Goal: Task Accomplishment & Management: Manage account settings

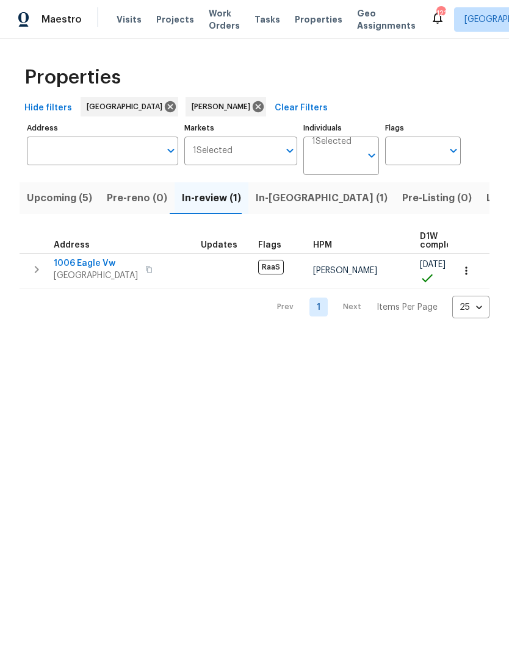
click at [281, 196] on span "In-reno (1)" at bounding box center [322, 198] width 132 height 17
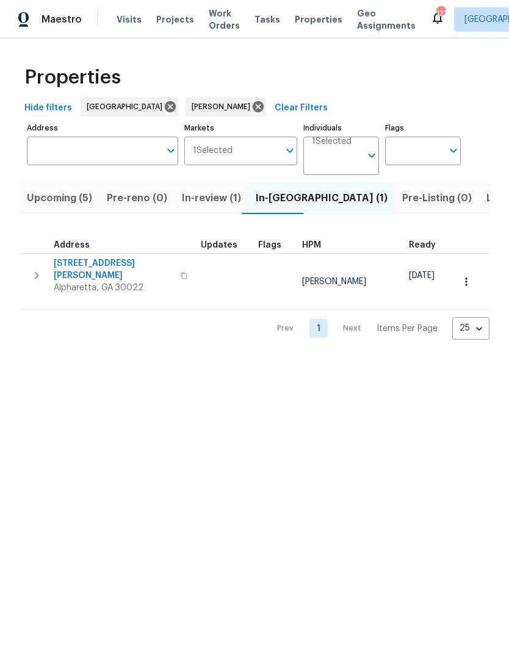
click at [110, 264] on span "[STREET_ADDRESS][PERSON_NAME]" at bounding box center [113, 269] width 119 height 24
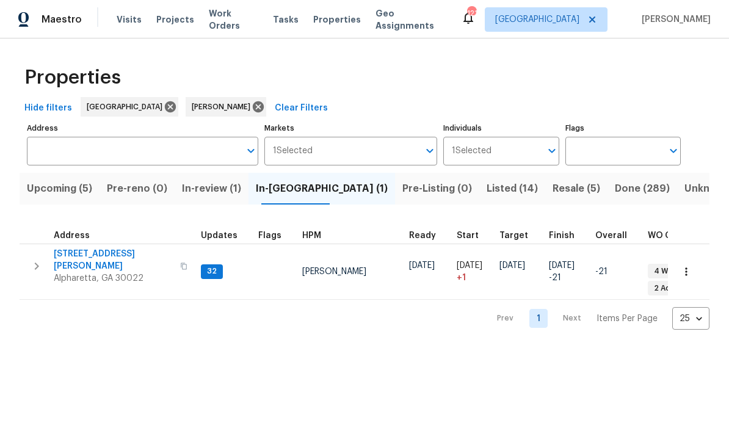
click at [111, 253] on span "[STREET_ADDRESS][PERSON_NAME]" at bounding box center [113, 260] width 119 height 24
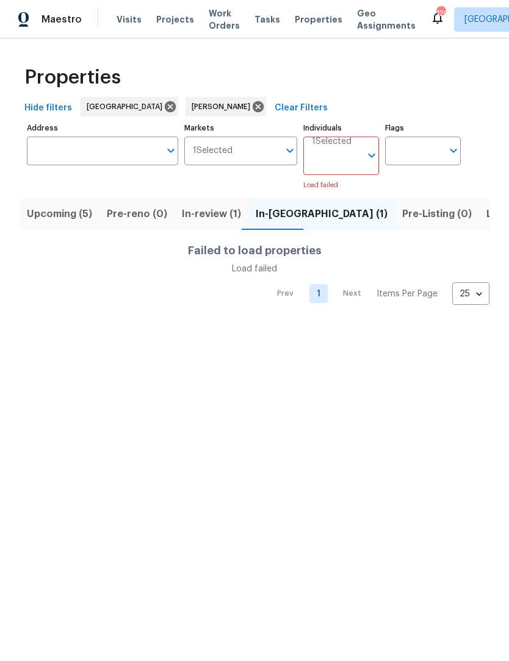
click at [286, 221] on span "In-reno (1)" at bounding box center [322, 214] width 132 height 17
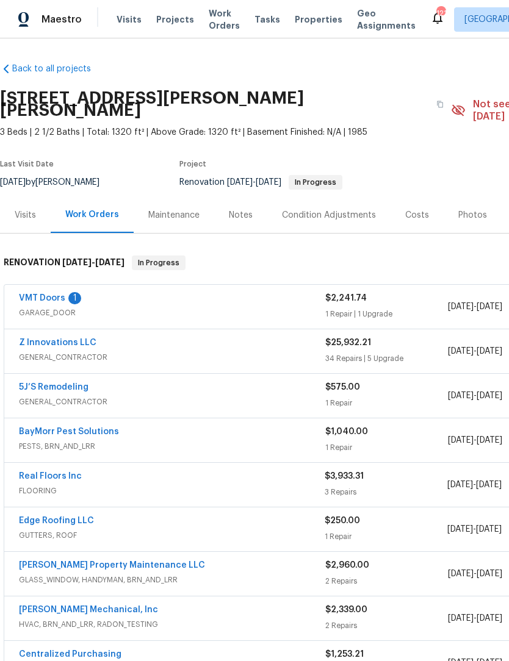
click at [246, 209] on div "Notes" at bounding box center [241, 215] width 24 height 12
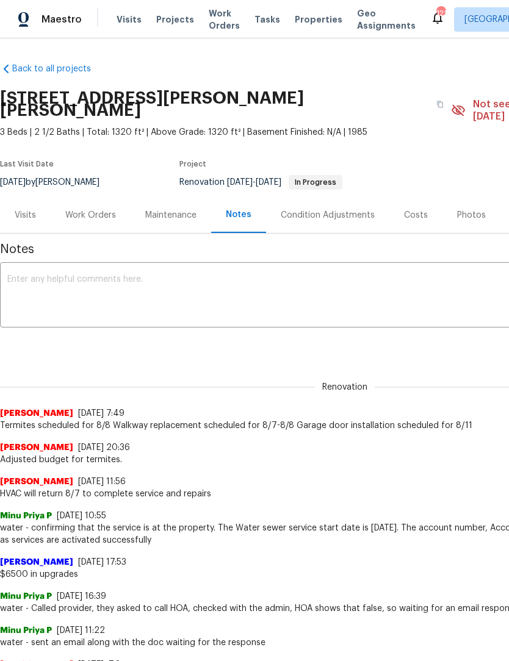
click at [107, 275] on textarea at bounding box center [344, 296] width 675 height 43
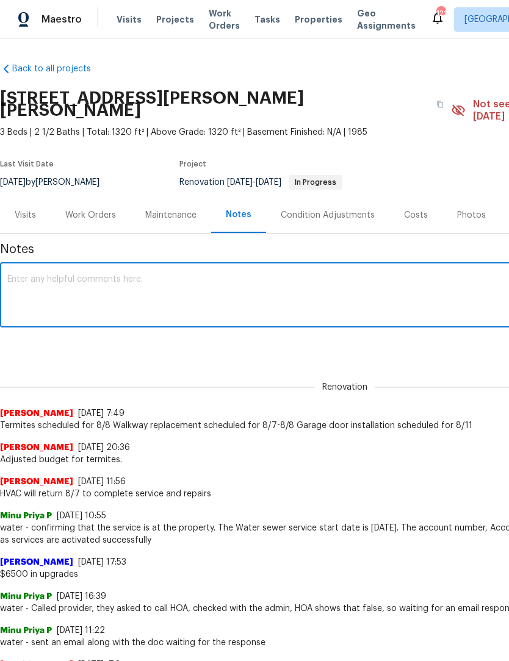
click at [96, 275] on textarea at bounding box center [344, 296] width 675 height 43
paste textarea "Please note the garage door install has moved to [DATE]"
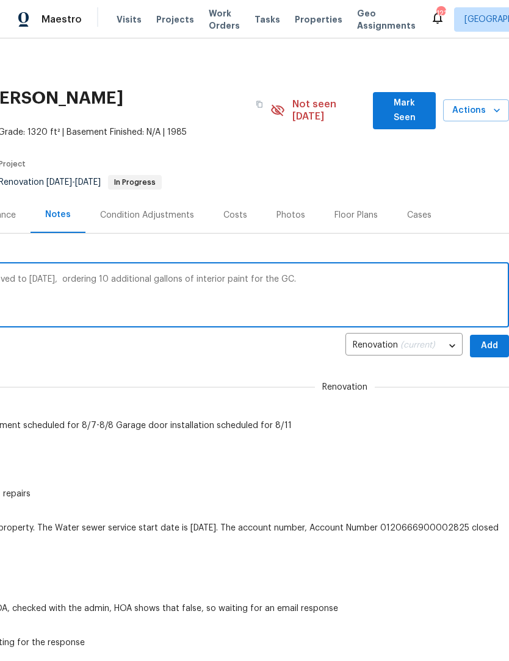
scroll to position [0, 181]
type textarea "Please note the garage door install has moved to [DATE], ordering 10 additional…"
click at [494, 339] on span "Add" at bounding box center [490, 346] width 20 height 15
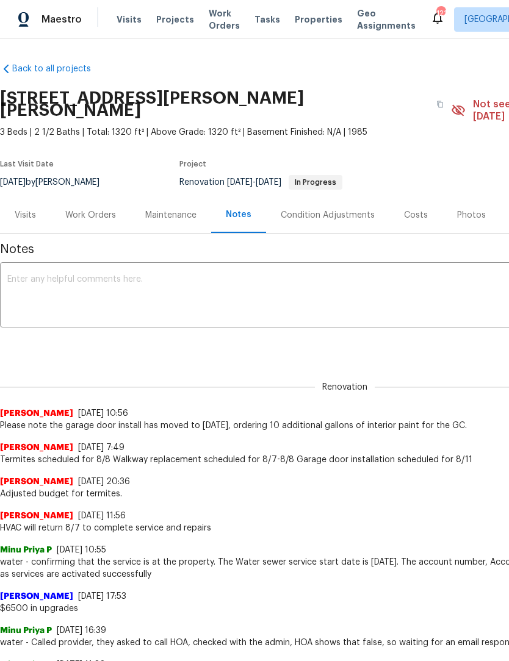
scroll to position [0, 0]
click at [107, 209] on div "Work Orders" at bounding box center [90, 215] width 51 height 12
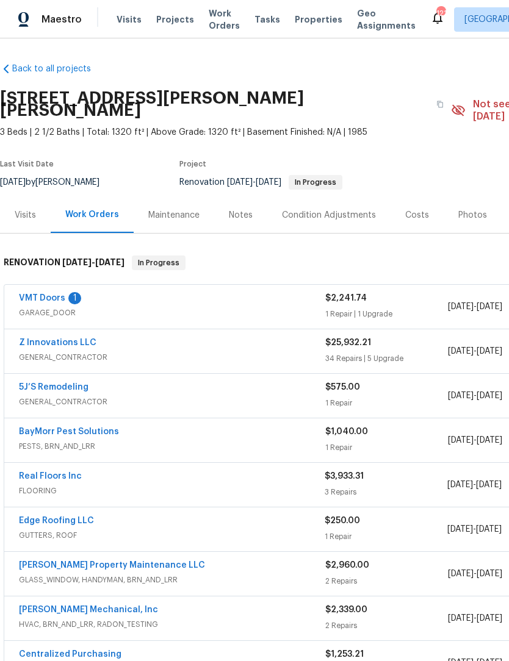
click at [55, 294] on link "VMT Doors" at bounding box center [42, 298] width 46 height 9
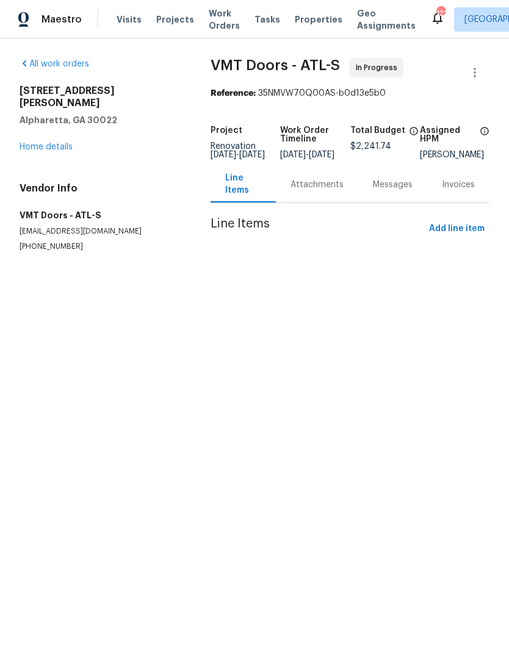
click at [325, 191] on div "Attachments" at bounding box center [316, 185] width 53 height 12
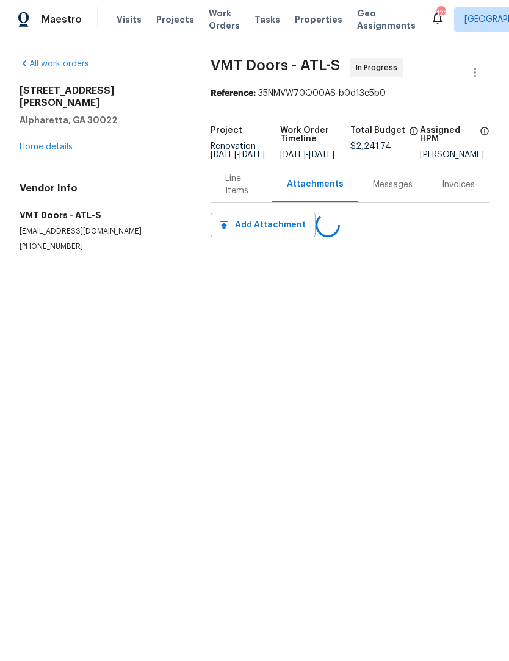
click at [254, 197] on div "Line Items" at bounding box center [241, 185] width 32 height 24
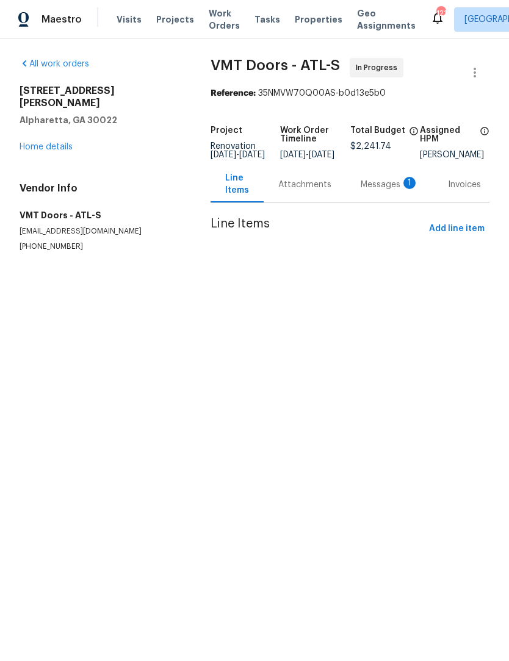
click at [385, 190] on div "Messages 1" at bounding box center [390, 185] width 58 height 12
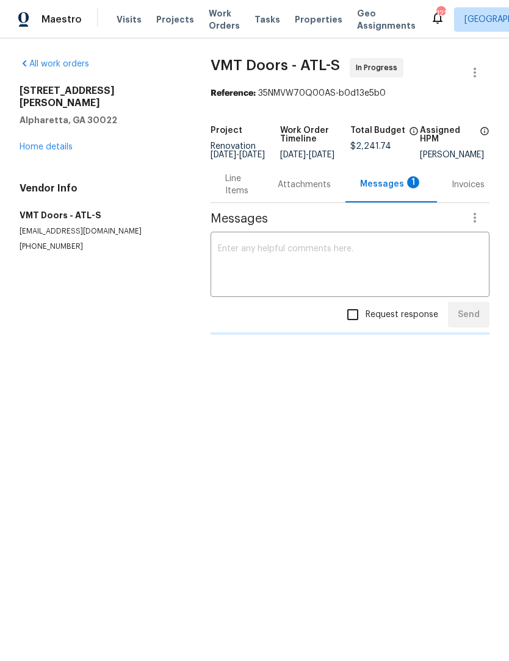
click at [327, 266] on textarea at bounding box center [350, 266] width 264 height 43
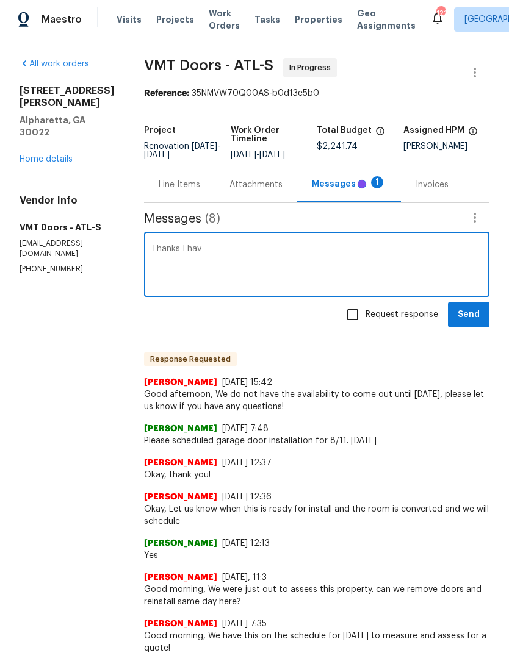
type textarea "Thanks I have"
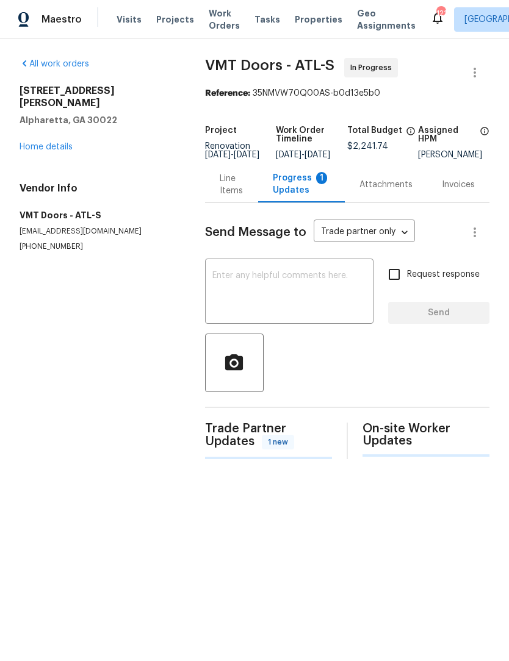
click at [288, 289] on textarea at bounding box center [289, 293] width 154 height 43
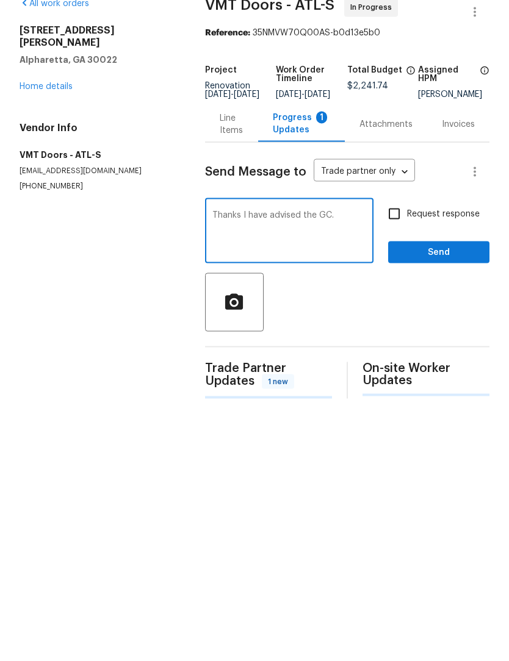
type textarea "Thanks I have advised the GC."
click at [448, 306] on span "Send" at bounding box center [439, 313] width 82 height 15
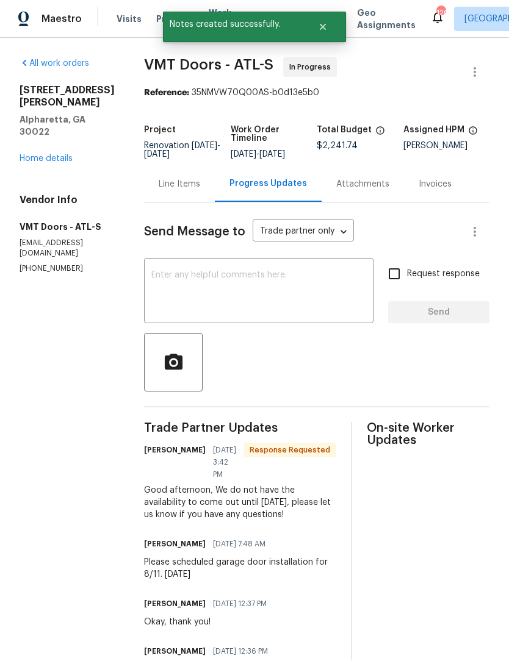
scroll to position [1, 0]
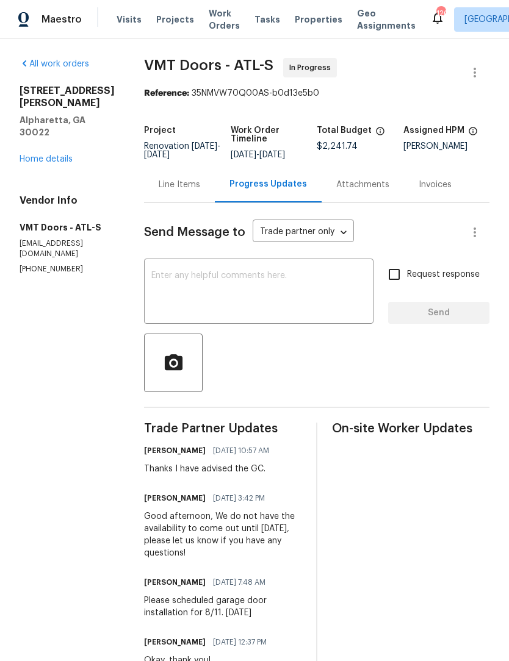
click at [61, 162] on link "Home details" at bounding box center [46, 159] width 53 height 9
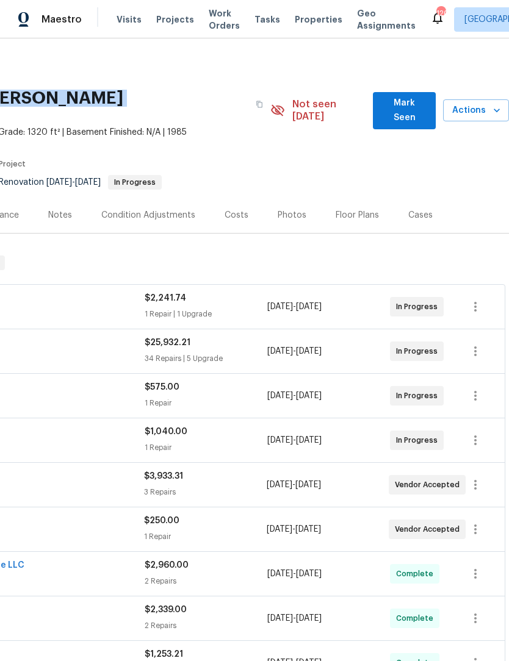
scroll to position [0, 181]
click at [411, 103] on span "Mark Seen" at bounding box center [404, 111] width 43 height 30
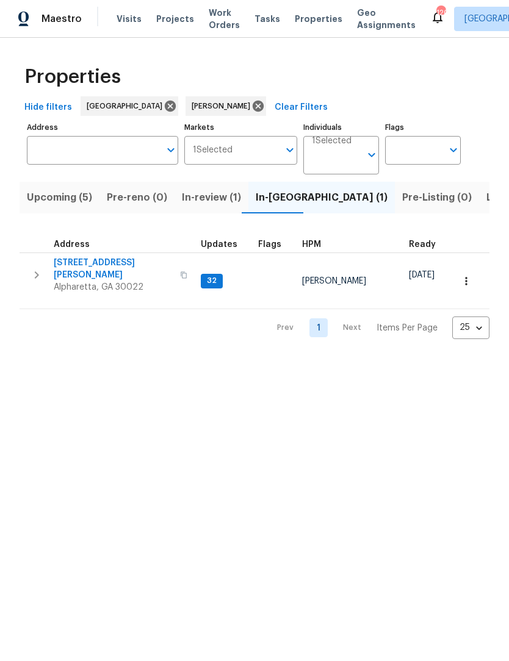
click at [465, 276] on icon "button" at bounding box center [466, 282] width 12 height 12
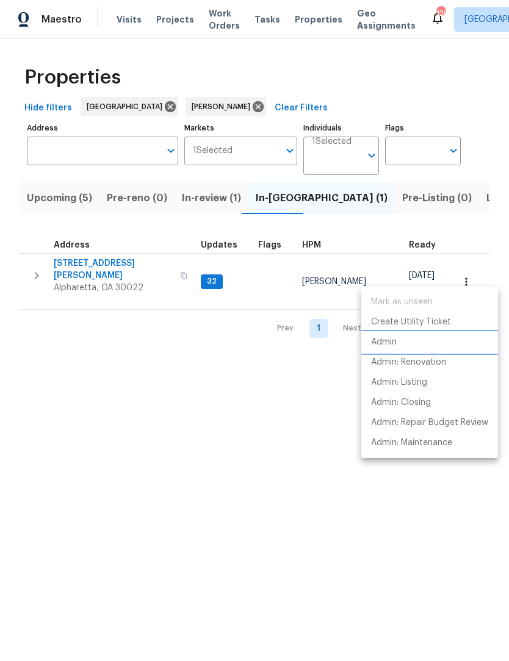
click at [402, 339] on li "Admin" at bounding box center [429, 343] width 137 height 20
click at [293, 562] on div at bounding box center [254, 330] width 509 height 661
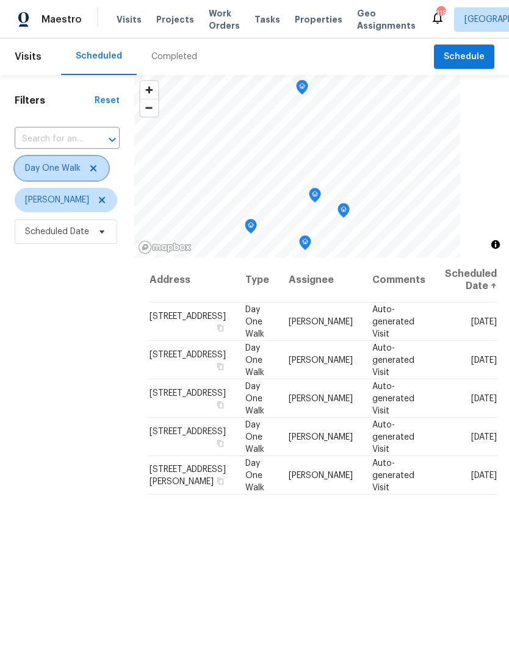
click at [94, 173] on icon at bounding box center [93, 169] width 10 height 10
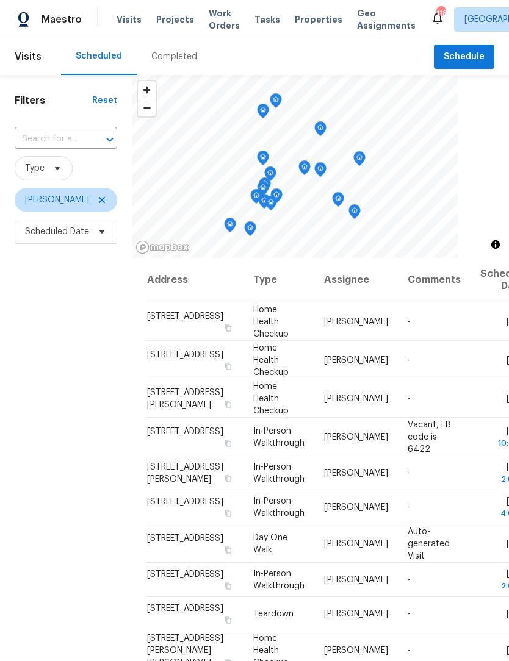
click at [166, 61] on div "Completed" at bounding box center [174, 57] width 46 height 12
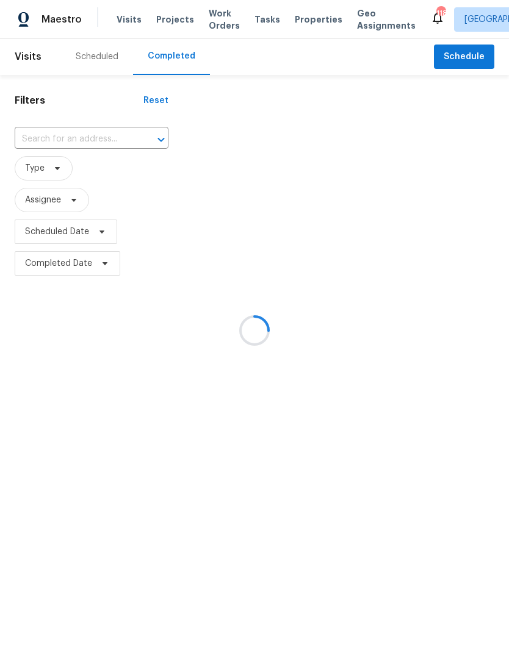
click at [82, 138] on div at bounding box center [254, 330] width 509 height 661
click at [84, 141] on div at bounding box center [254, 330] width 509 height 661
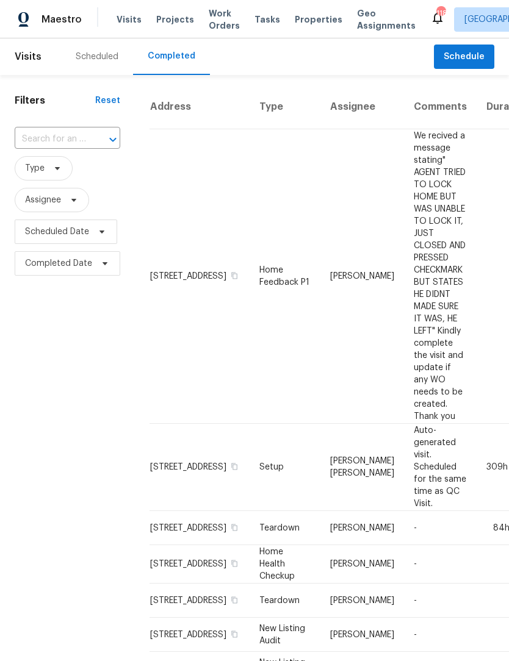
click at [74, 141] on input "text" at bounding box center [50, 139] width 71 height 19
type input "6095 black"
click at [93, 171] on li "6095 Blackberry Ln, Buford, GA 30518" at bounding box center [67, 167] width 104 height 20
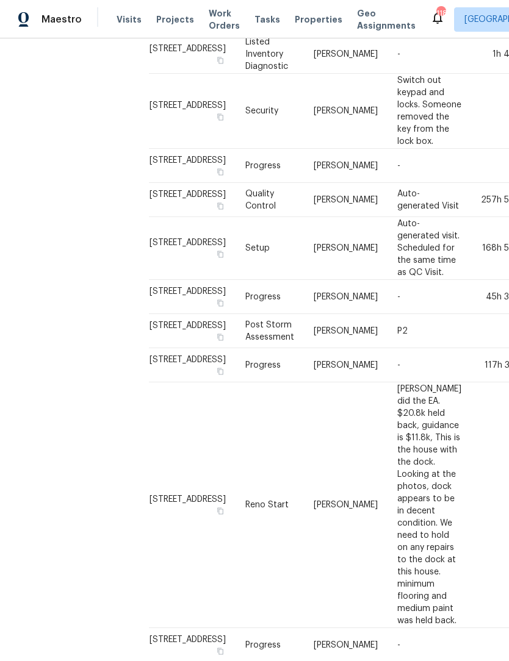
scroll to position [411, 2]
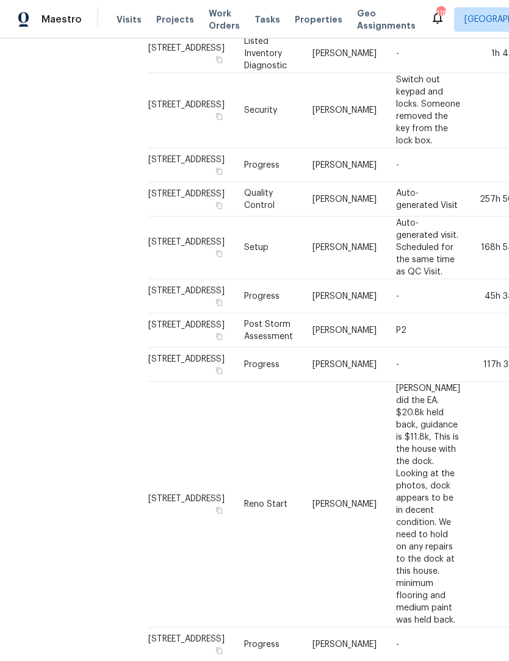
click at [303, 73] on td "[PERSON_NAME]" at bounding box center [345, 54] width 84 height 38
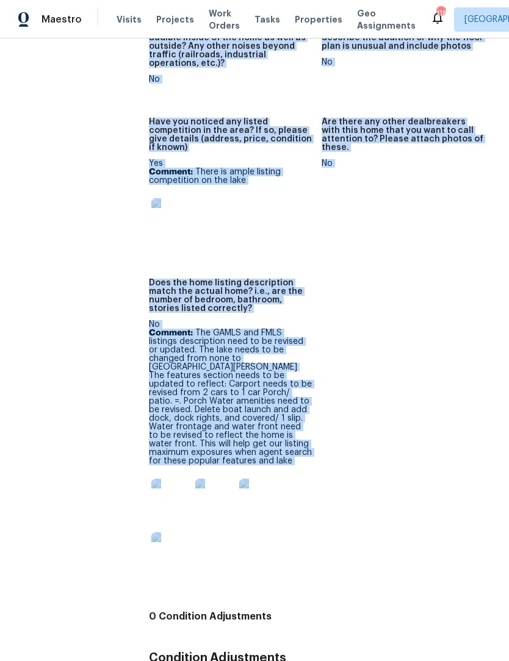
scroll to position [1349, 0]
copy div "Listed Inventory Diagnostic Completed: 3/21/2025, 15:07 PM to 3/21/2025, 16:55 …"
